Goal: Browse casually

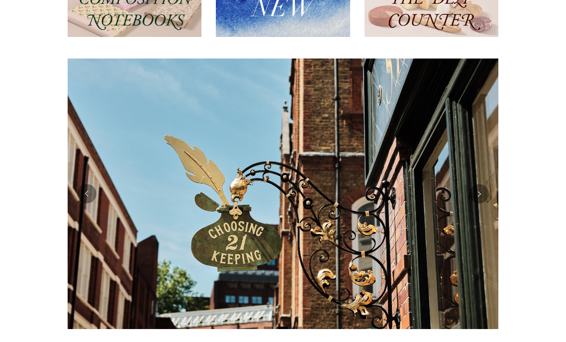
scroll to position [147, 0]
click at [89, 193] on button "Previous" at bounding box center [86, 193] width 19 height 19
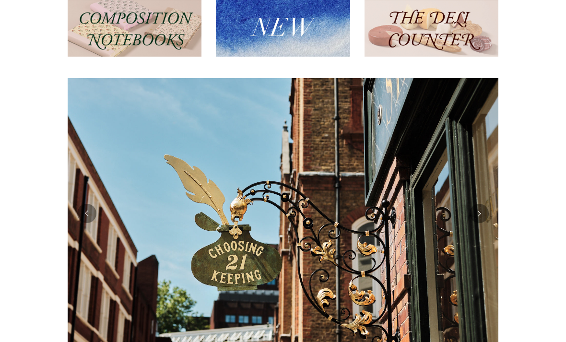
scroll to position [125, 0]
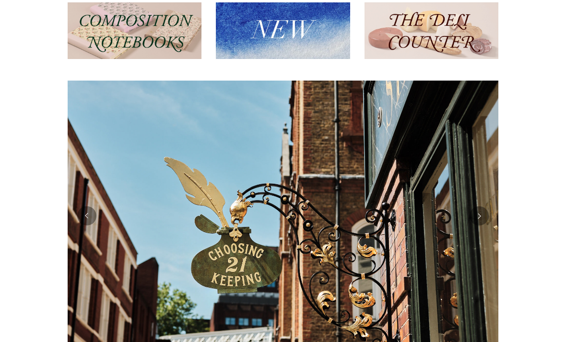
click at [84, 220] on button "Previous" at bounding box center [86, 215] width 19 height 19
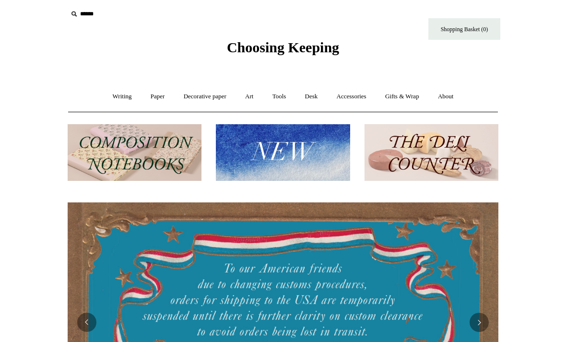
scroll to position [0, 0]
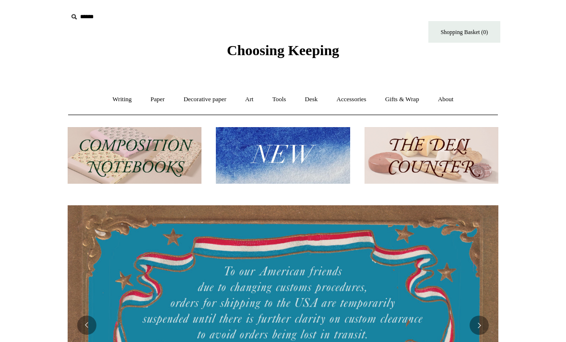
click at [312, 109] on link "Desk +" at bounding box center [311, 99] width 30 height 25
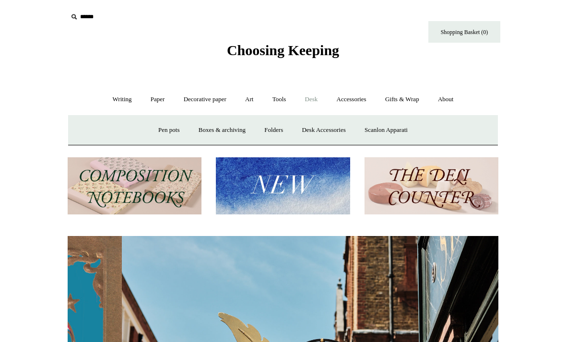
scroll to position [0, 431]
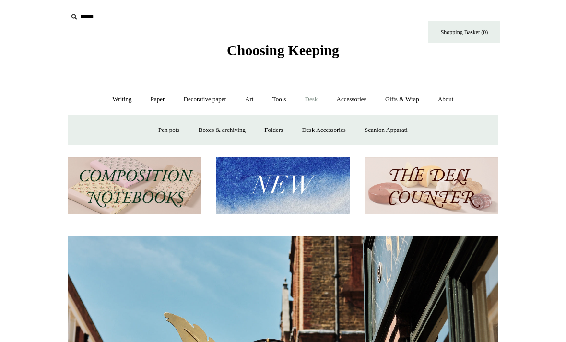
click at [219, 104] on link "Decorative paper +" at bounding box center [205, 99] width 60 height 25
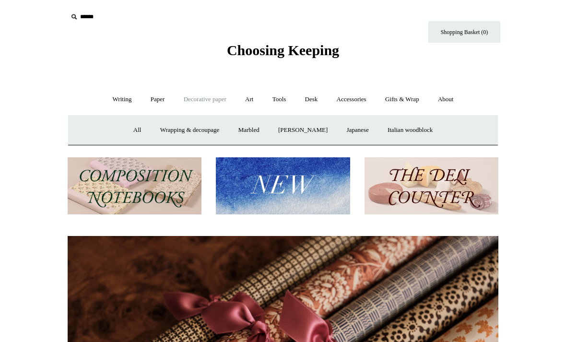
scroll to position [0, 861]
click at [356, 139] on link "Japanese" at bounding box center [357, 129] width 39 height 25
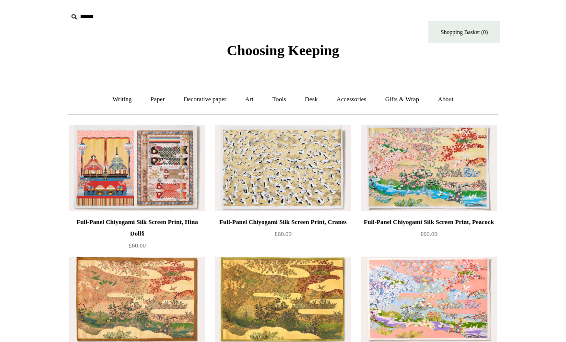
click at [357, 100] on link "Accessories +" at bounding box center [351, 99] width 47 height 25
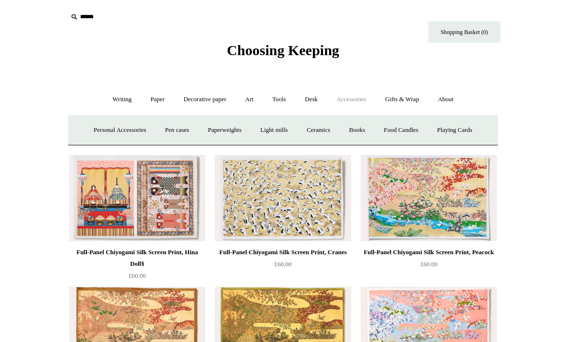
click at [231, 127] on link "Paperweights +" at bounding box center [224, 129] width 51 height 25
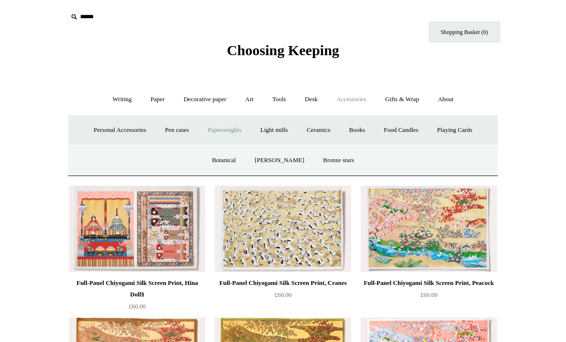
click at [135, 129] on link "Personal Accessories +" at bounding box center [120, 129] width 70 height 25
click at [349, 106] on link "Accessories -" at bounding box center [351, 99] width 47 height 25
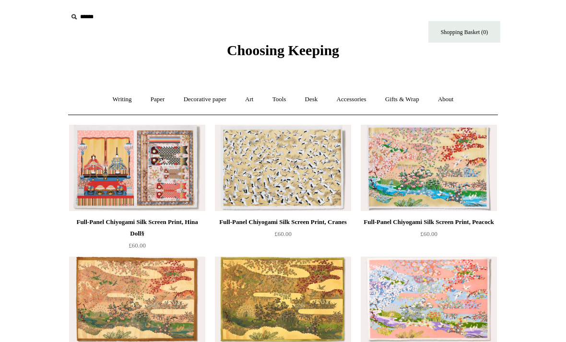
click at [359, 105] on link "Accessories +" at bounding box center [351, 99] width 47 height 25
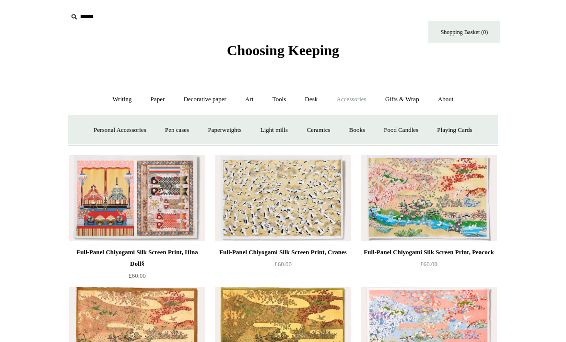
click at [420, 134] on link "Food Candles" at bounding box center [401, 129] width 52 height 25
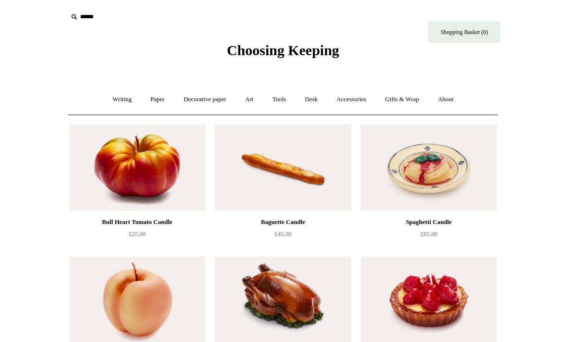
click at [355, 104] on link "Accessories +" at bounding box center [351, 99] width 47 height 25
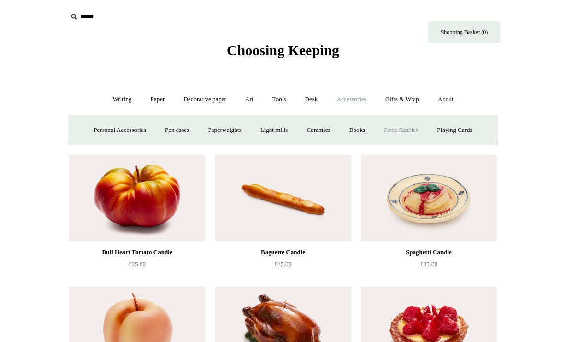
click at [362, 131] on link "Books" at bounding box center [356, 129] width 33 height 25
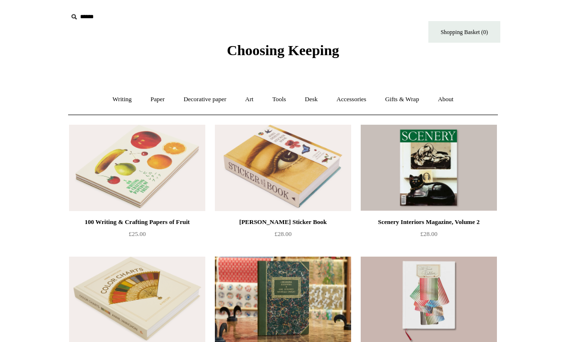
click at [315, 98] on link "Desk +" at bounding box center [311, 99] width 30 height 25
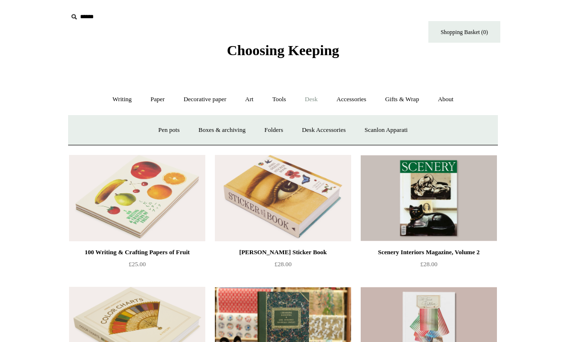
click at [272, 128] on link "Folders" at bounding box center [274, 129] width 36 height 25
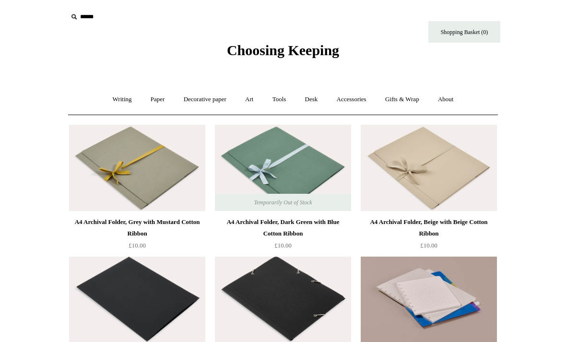
click at [315, 100] on link "Desk +" at bounding box center [311, 99] width 30 height 25
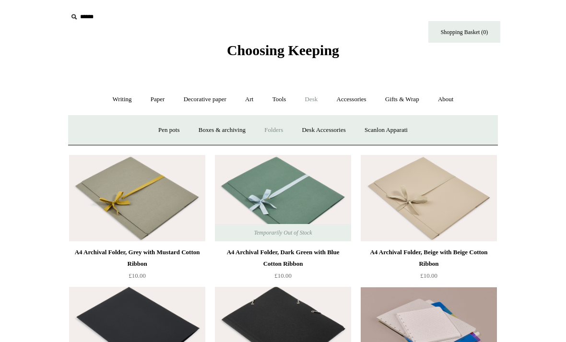
click at [226, 131] on link "Boxes & archiving" at bounding box center [222, 129] width 64 height 25
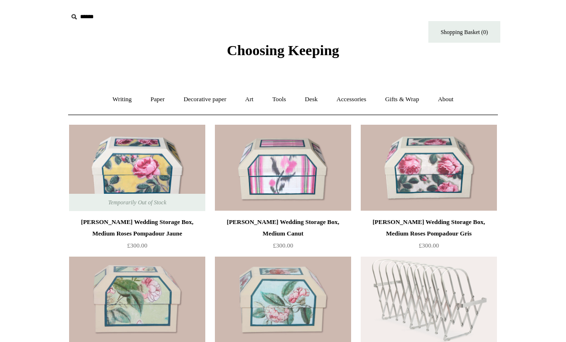
click at [362, 101] on link "Accessories +" at bounding box center [351, 99] width 47 height 25
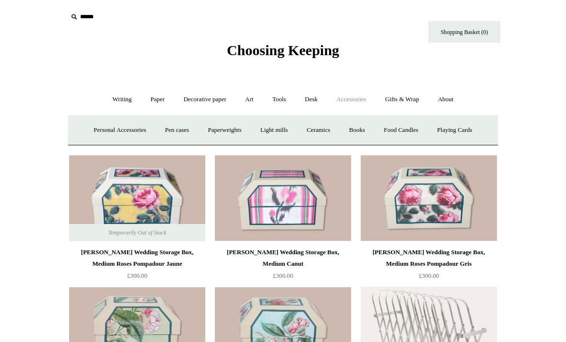
click at [130, 129] on link "Personal Accessories +" at bounding box center [120, 129] width 70 height 25
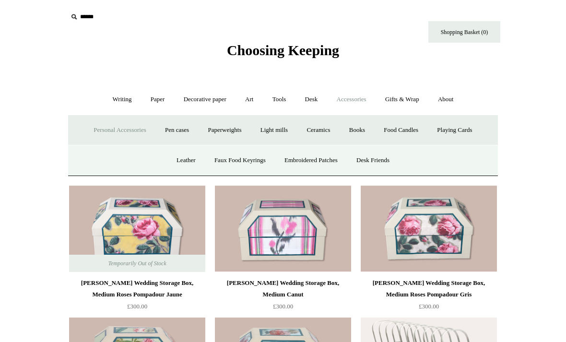
click at [382, 163] on link "Desk Friends" at bounding box center [373, 160] width 50 height 25
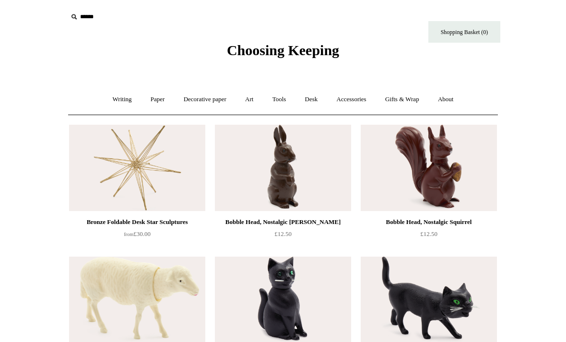
click at [158, 102] on link "Paper +" at bounding box center [158, 99] width 32 height 25
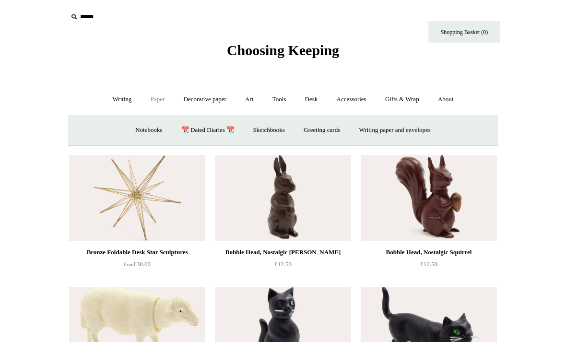
click at [397, 139] on link "Writing paper and envelopes +" at bounding box center [394, 129] width 89 height 25
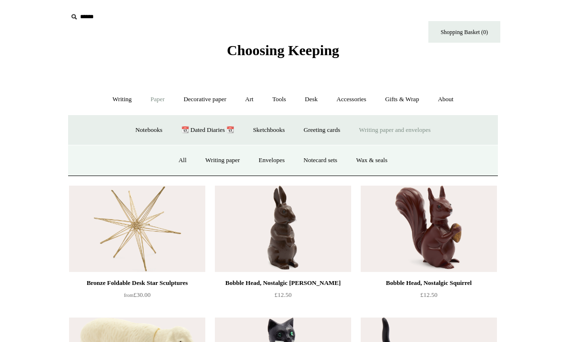
click at [376, 157] on link "Wax & seals" at bounding box center [371, 160] width 48 height 25
